Goal: Task Accomplishment & Management: Manage account settings

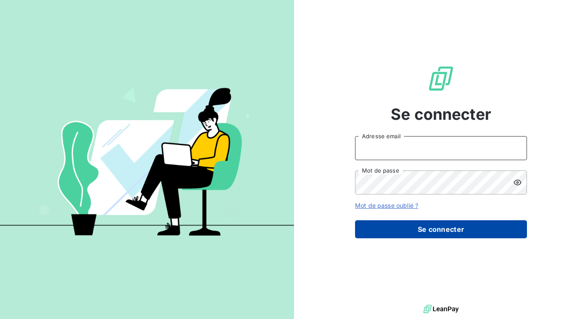
type input "[PERSON_NAME][EMAIL_ADDRESS][DOMAIN_NAME]"
click at [458, 231] on button "Se connecter" at bounding box center [441, 229] width 172 height 18
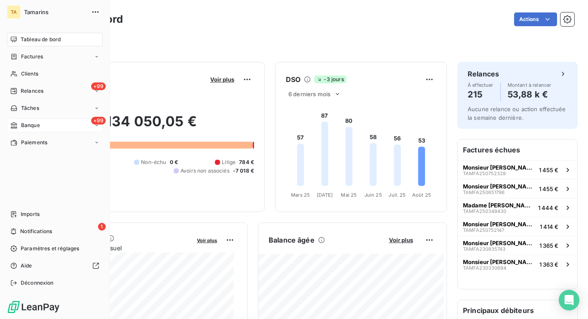
click at [33, 125] on span "Banque" at bounding box center [30, 126] width 19 height 8
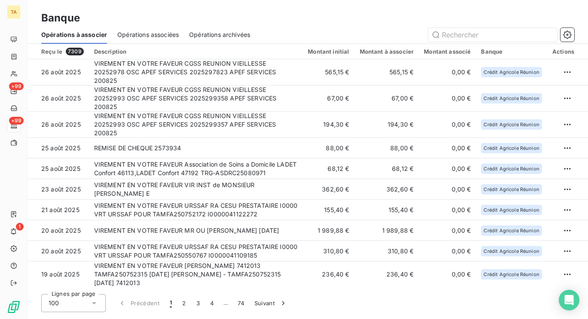
click at [155, 33] on span "Opérations associées" at bounding box center [147, 35] width 61 height 9
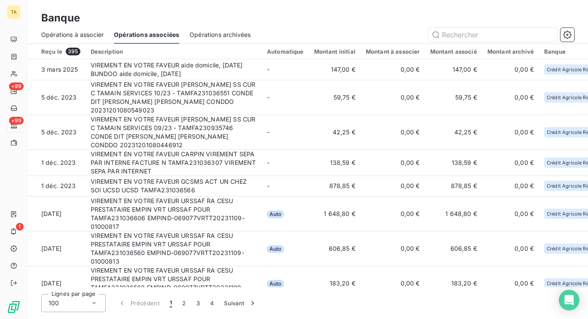
click at [211, 28] on div "Opérations archivées" at bounding box center [220, 35] width 61 height 18
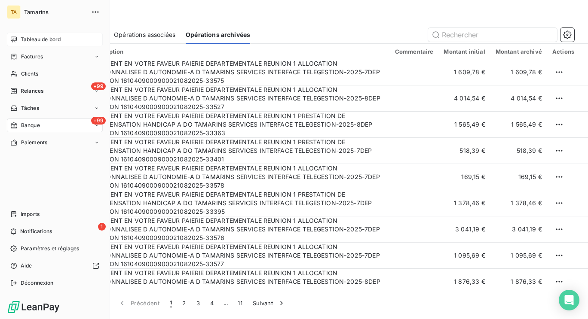
click at [46, 41] on span "Tableau de bord" at bounding box center [41, 40] width 40 height 8
